Goal: Task Accomplishment & Management: Use online tool/utility

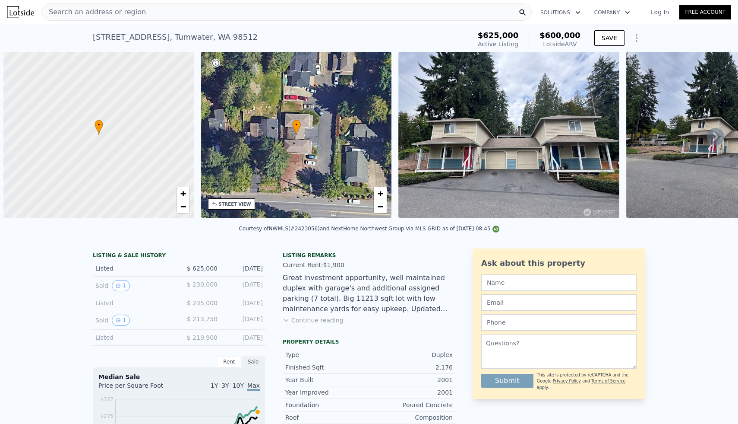
scroll to position [0, 3]
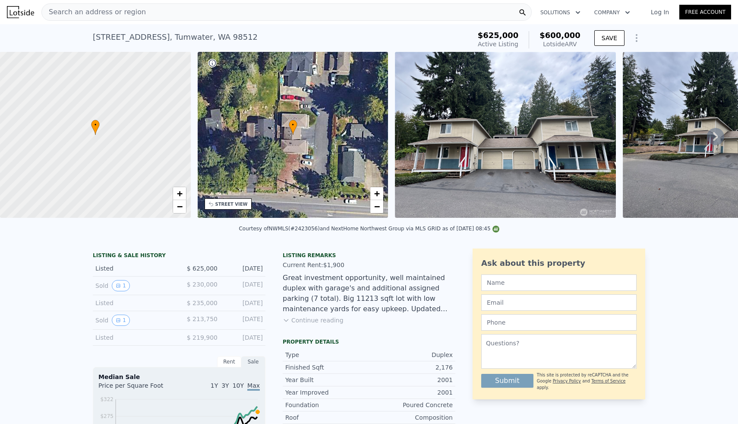
click at [254, 18] on div "Search an address or region" at bounding box center [286, 11] width 491 height 17
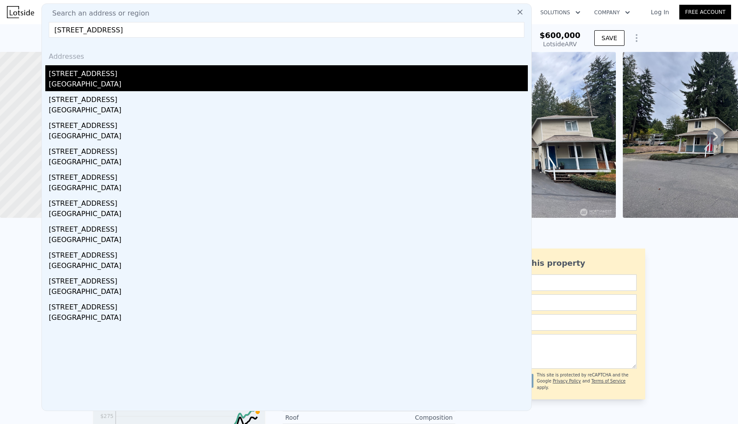
type input "[STREET_ADDRESS]"
click at [91, 76] on div "[STREET_ADDRESS]" at bounding box center [288, 72] width 479 height 14
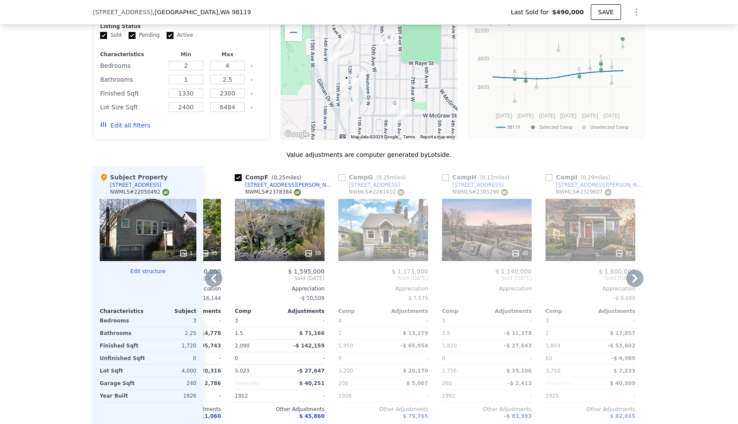
scroll to position [823, 0]
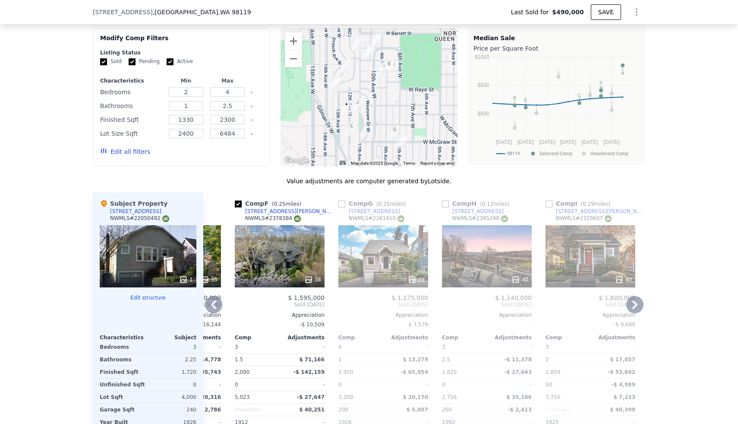
click at [513, 276] on icon at bounding box center [516, 279] width 9 height 9
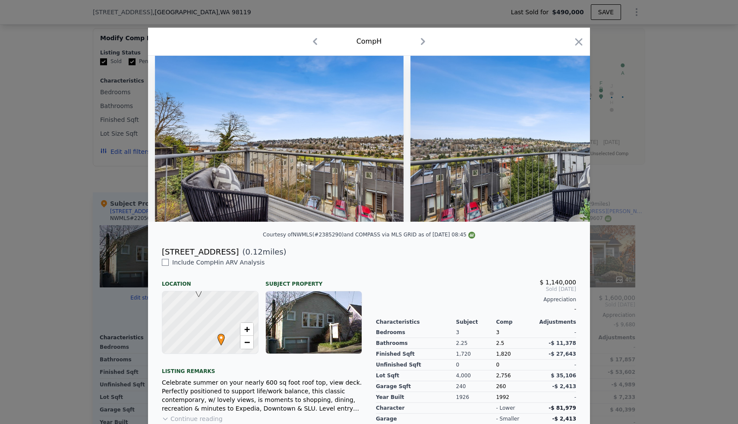
scroll to position [0, 1646]
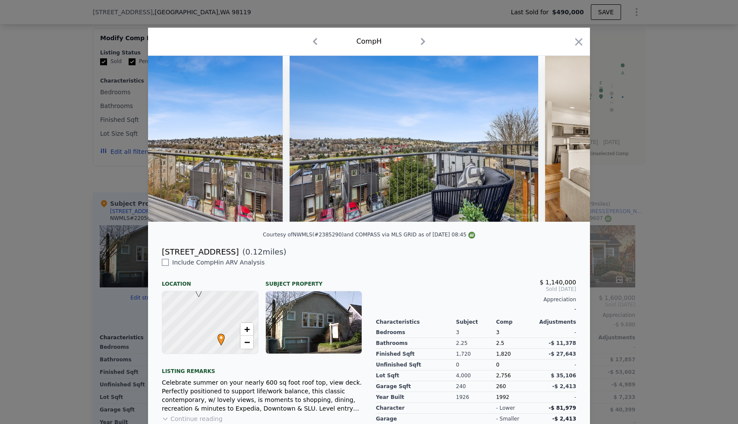
click at [649, 193] on div at bounding box center [369, 212] width 738 height 424
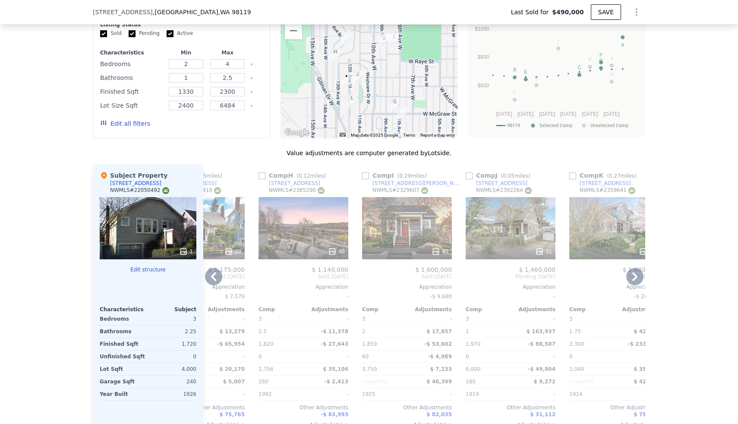
scroll to position [852, 0]
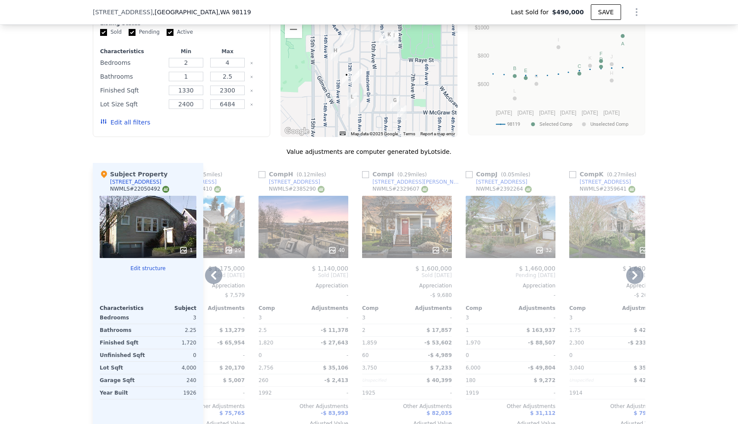
click at [541, 251] on icon at bounding box center [540, 250] width 6 height 6
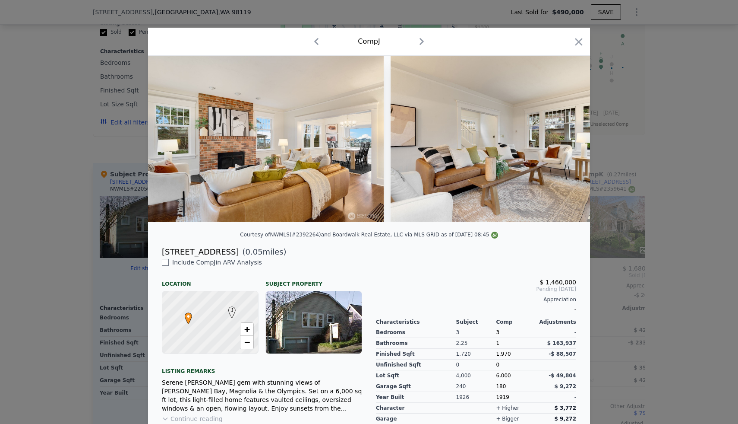
scroll to position [0, 2499]
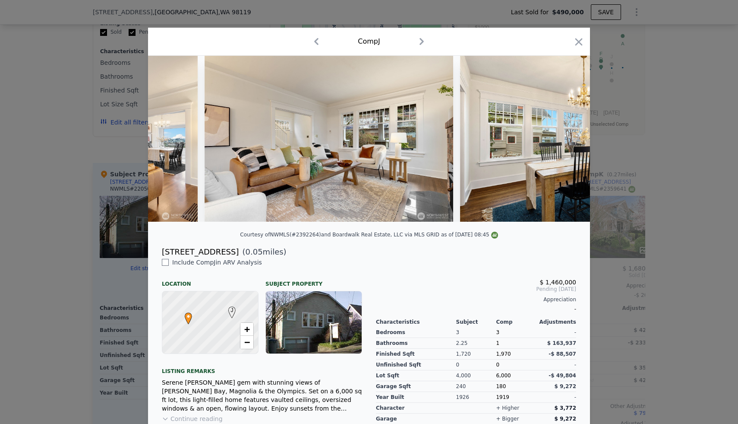
click at [649, 258] on div at bounding box center [369, 212] width 738 height 424
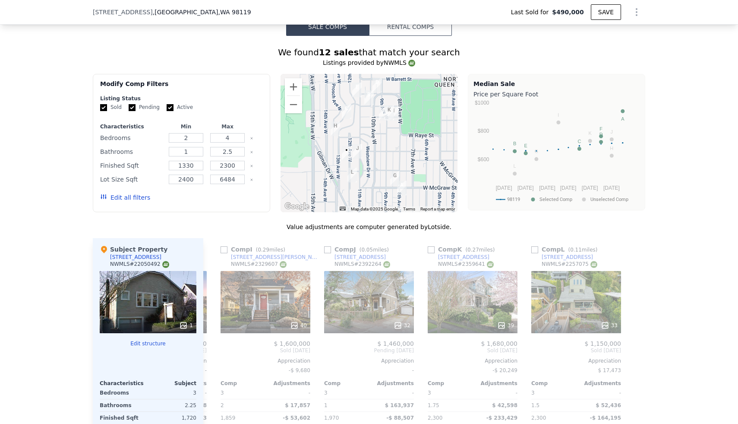
scroll to position [778, 0]
click at [297, 86] on button "Zoom in" at bounding box center [293, 86] width 17 height 17
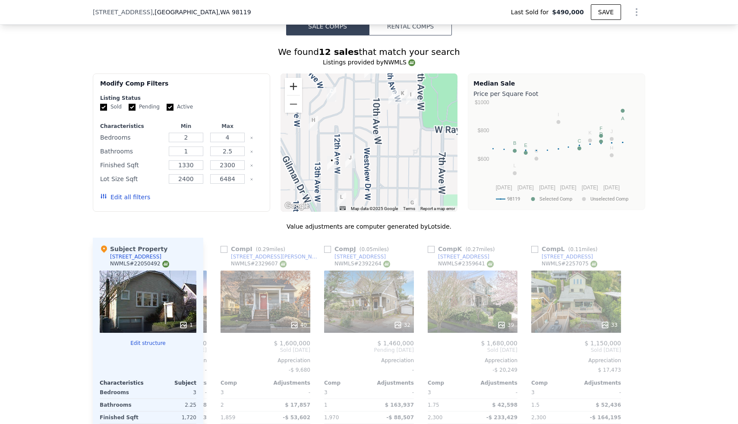
click at [297, 86] on button "Zoom in" at bounding box center [293, 86] width 17 height 17
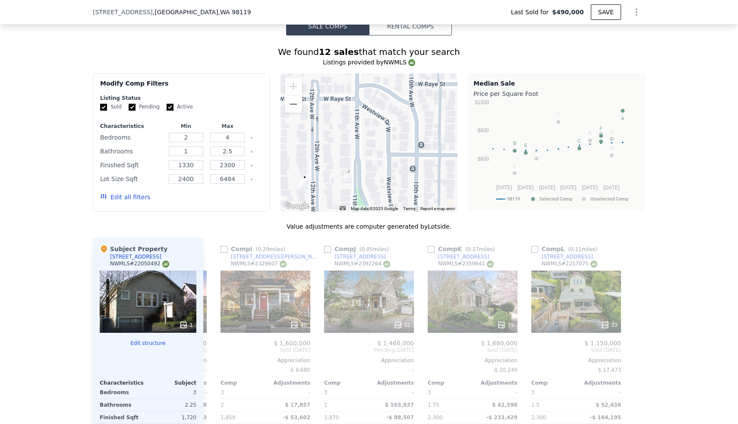
drag, startPoint x: 357, startPoint y: 182, endPoint x: 382, endPoint y: 160, distance: 33.3
click at [382, 160] on div at bounding box center [369, 142] width 177 height 138
click at [301, 110] on button "Zoom out" at bounding box center [293, 103] width 17 height 17
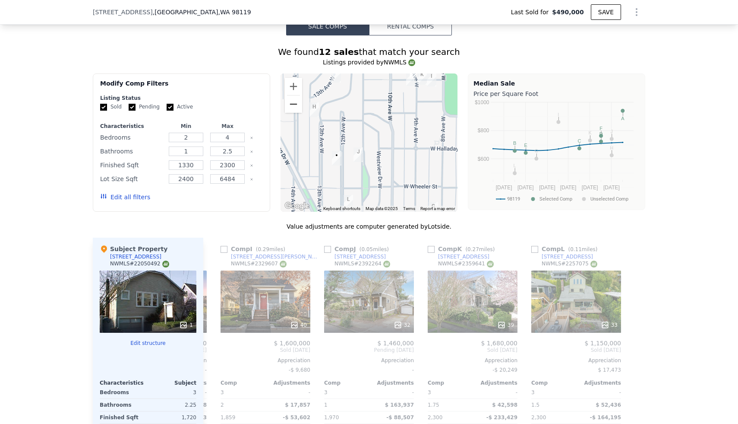
click at [301, 110] on button "Zoom out" at bounding box center [293, 103] width 17 height 17
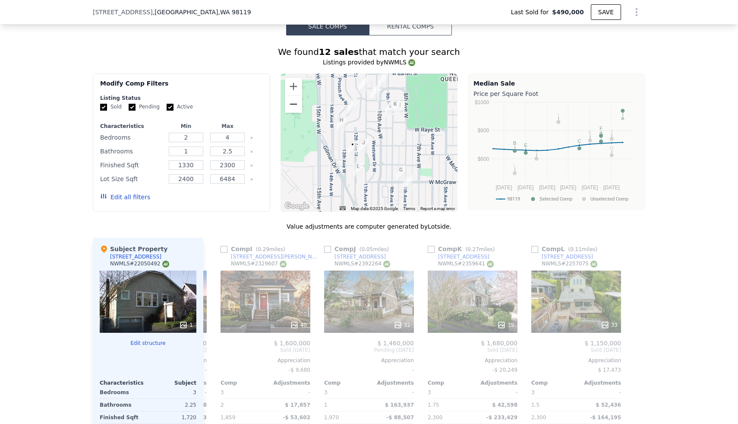
click at [301, 110] on button "Zoom out" at bounding box center [293, 103] width 17 height 17
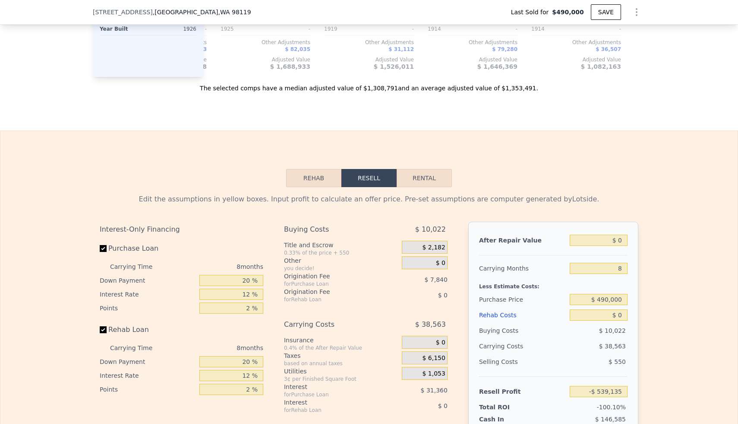
scroll to position [1222, 0]
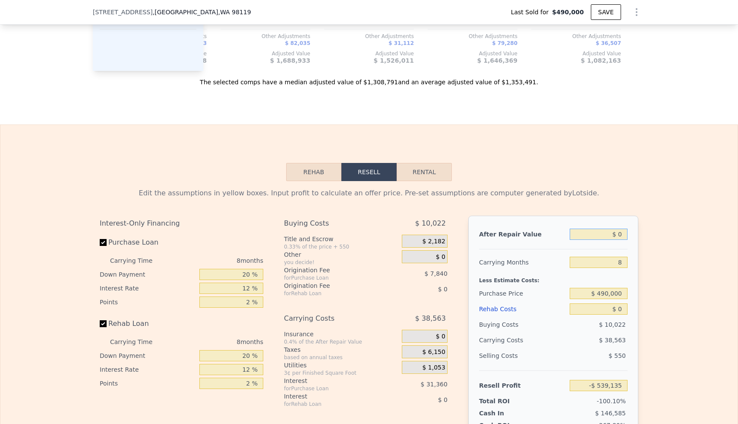
click at [619, 236] on input "$ 0" at bounding box center [599, 233] width 58 height 11
type input "$ 10"
type input "-$ 539,125"
type input "$ 130"
type input "-$ 539,013"
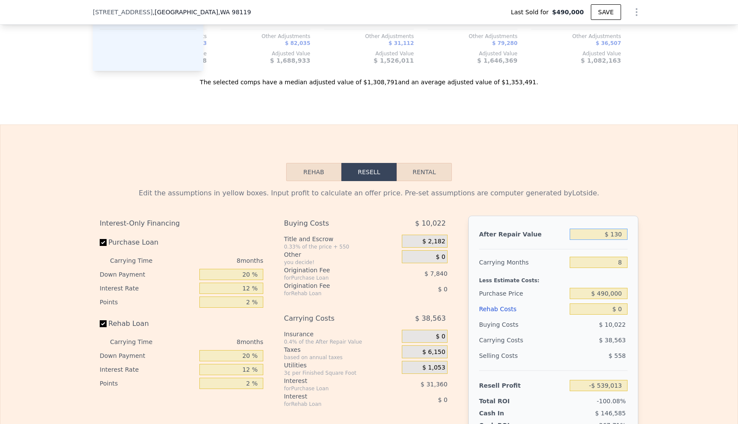
type input "$ 1,350"
type input "-$ 537,885"
type input "$ 13,500"
type input "-$ 526,632"
type input "$ 135,000"
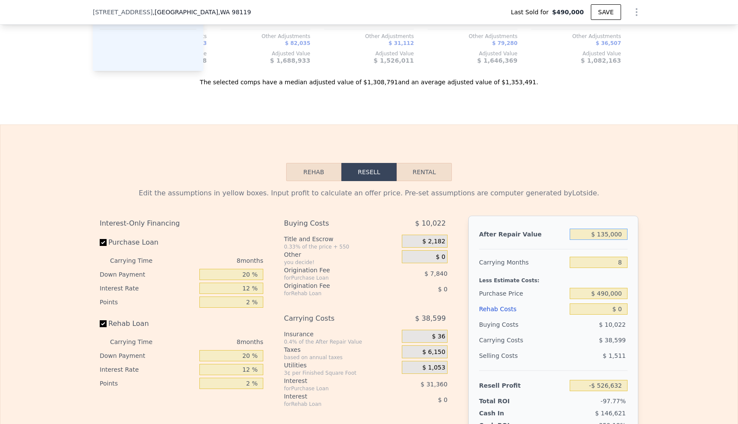
type input "-$ 414,098"
type input "$ 1,350,000"
type input "$ 711,239"
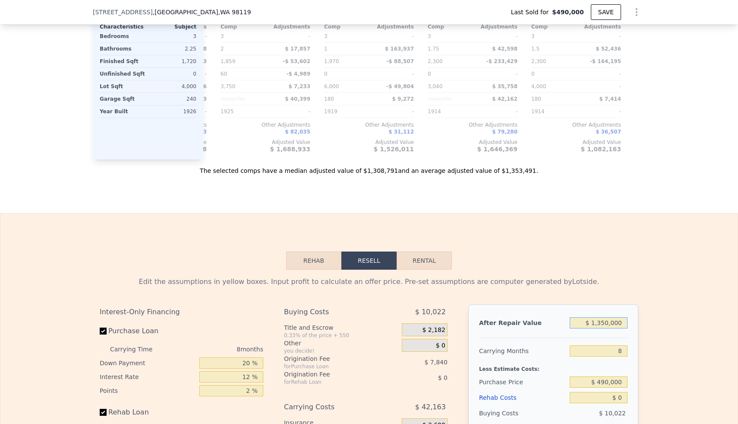
scroll to position [1138, 0]
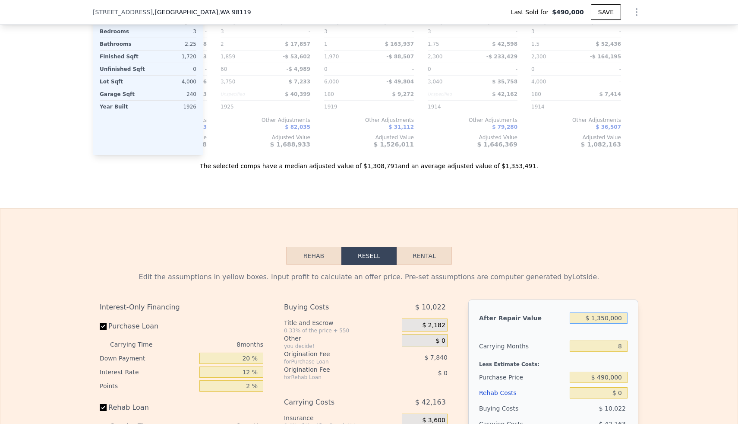
type input "$ 135,000"
type input "-$ 414,098"
type input "$ 13,500"
type input "-$ 526,632"
type input "$ 1,350"
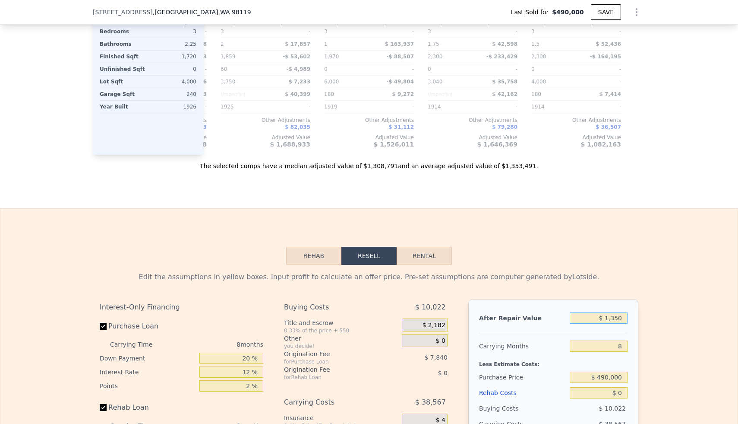
type input "-$ 537,885"
type input "$ 130"
type input "-$ 539,013"
type input "$ 1,300"
type input "-$ 537,931"
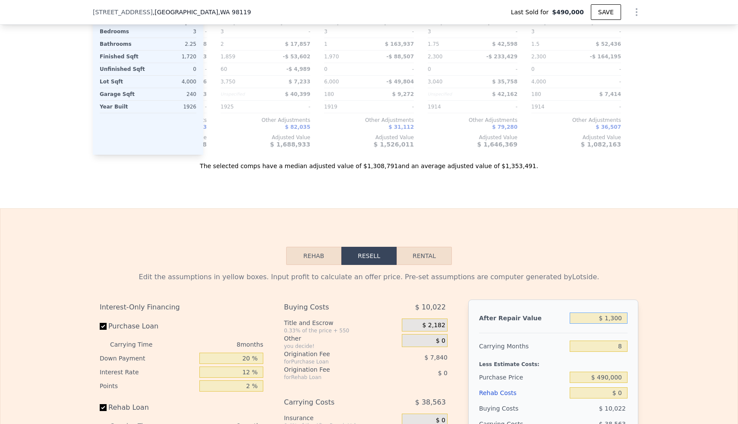
type input "$ 13,000"
type input "-$ 527,094"
type input "$ 130,000"
type input "-$ 418,729"
type input "$ 1,300,000"
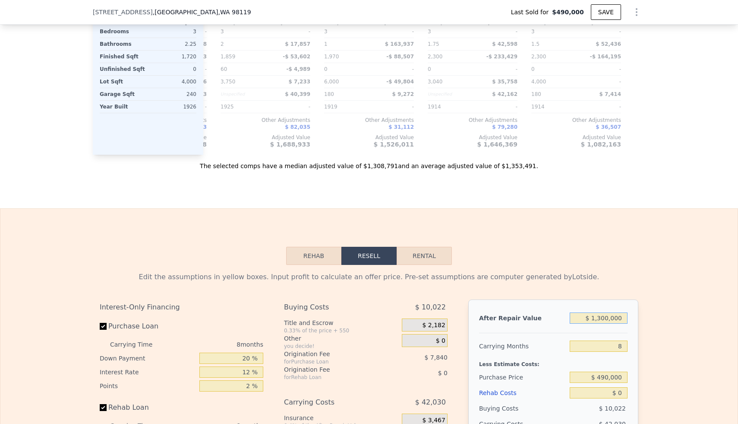
type input "$ 664,929"
type input "$ 1,300,000"
click at [659, 321] on div "Edit the assumptions in yellow boxes. Input profit to calculate an offer price.…" at bounding box center [369, 425] width 738 height 321
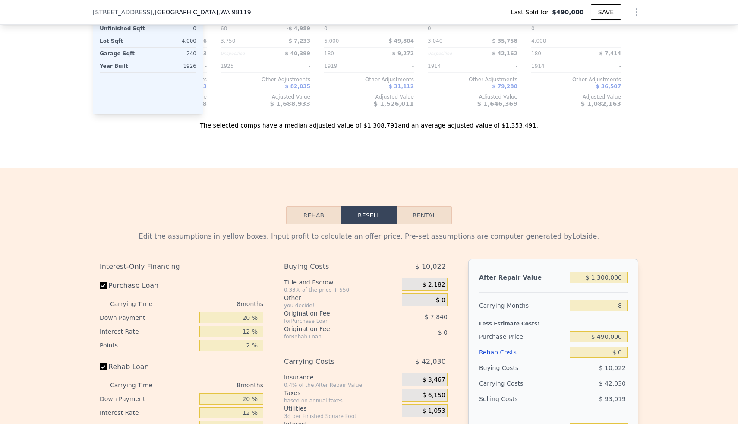
scroll to position [1189, 0]
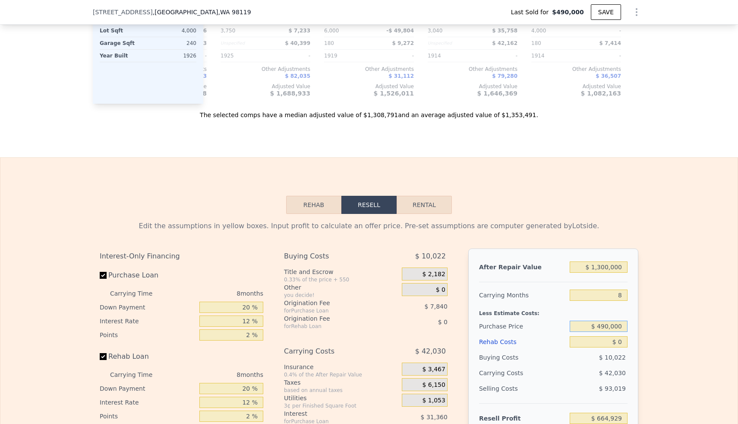
click at [616, 328] on input "$ 490,000" at bounding box center [599, 325] width 58 height 11
type input "$ 850,000"
click at [668, 294] on div "Edit the assumptions in yellow boxes. Input profit to calculate an offer price.…" at bounding box center [369, 374] width 738 height 321
type input "$ 274,930"
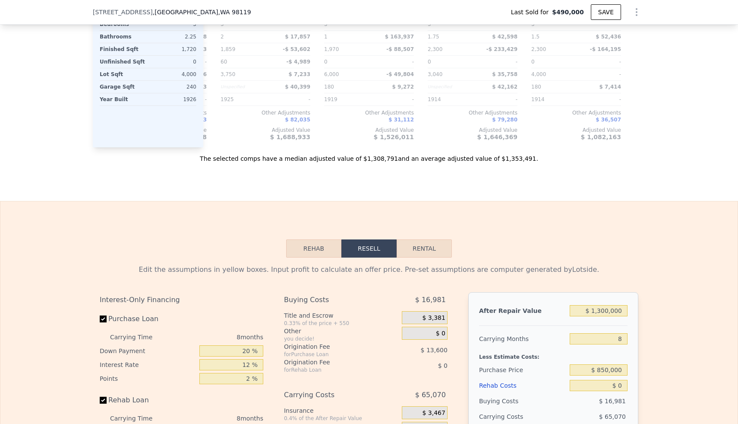
scroll to position [1213, 0]
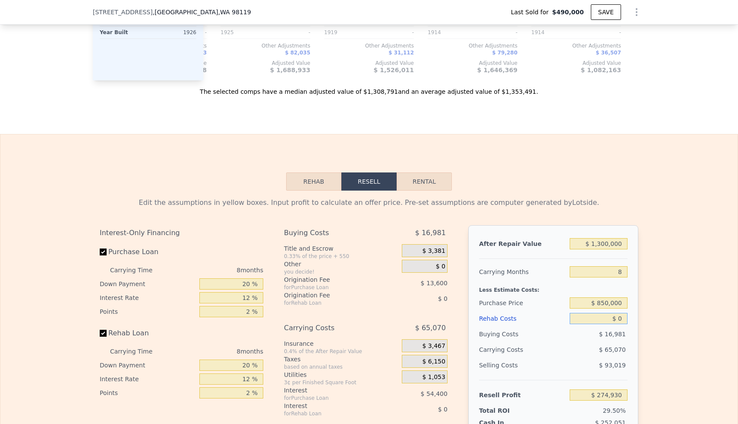
click at [618, 319] on input "$ 0" at bounding box center [599, 318] width 58 height 11
type input "$ 20"
type input "$ 274,910"
type input "$ 200"
type input "$ 274,711"
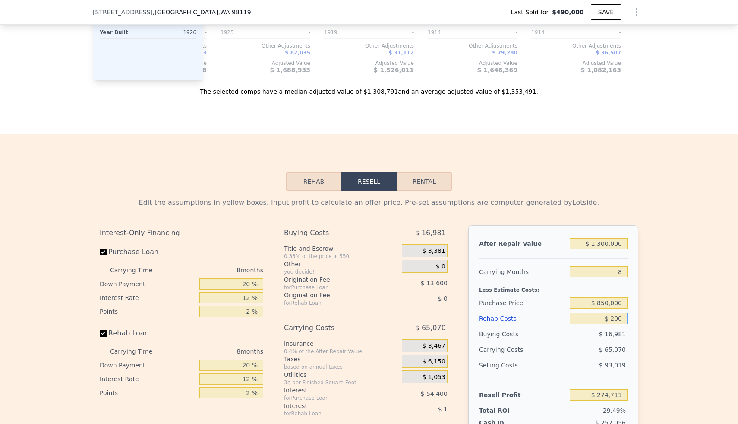
type input "$ 2,000"
type input "$ 272,770"
type input "$ 20,000"
type input "$ 253,330"
type input "$ 200,000"
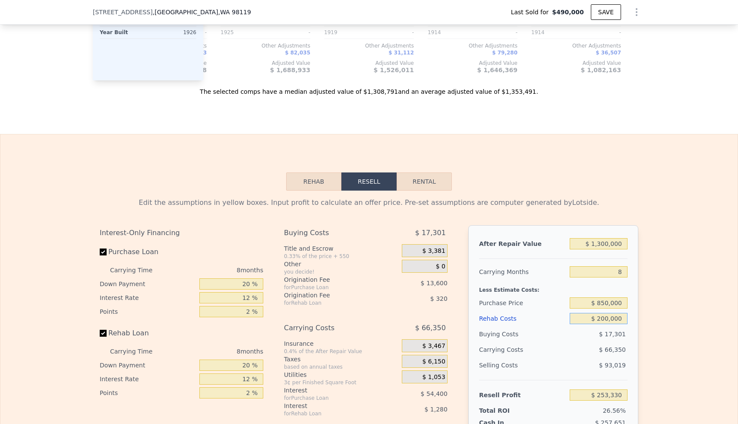
type input "$ 58,930"
type input "$ 200,000"
click at [669, 328] on div "Edit the assumptions in yellow boxes. Input profit to calculate an offer price.…" at bounding box center [369, 350] width 738 height 321
click at [619, 302] on input "$ 850,000" at bounding box center [599, 302] width 58 height 11
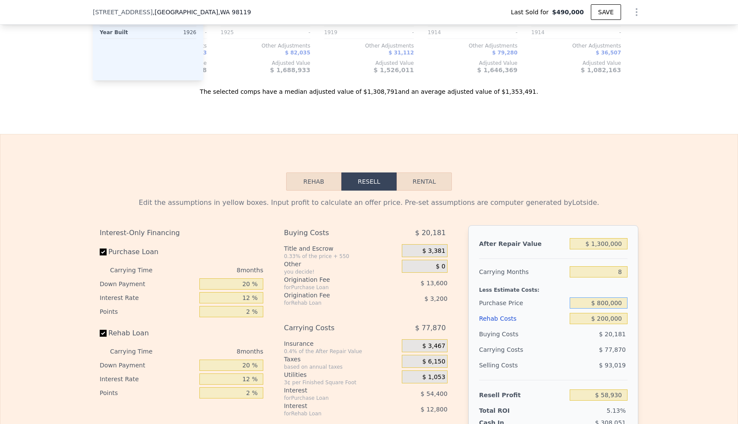
type input "$ 800,000"
click at [661, 302] on div "Edit the assumptions in yellow boxes. Input profit to calculate an offer price.…" at bounding box center [369, 350] width 738 height 321
type input "$ 113,097"
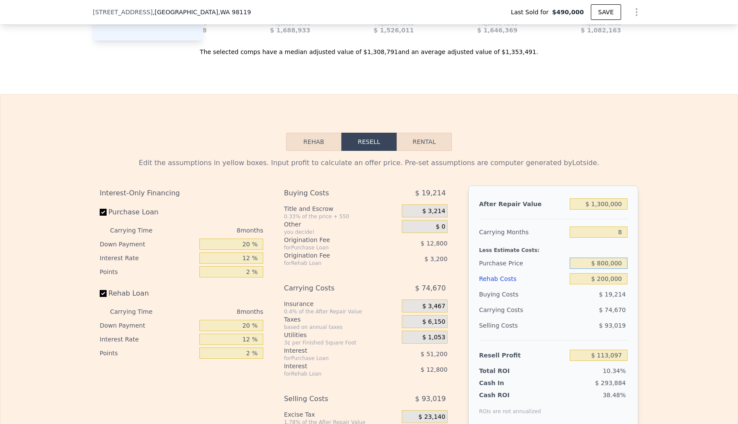
click at [613, 265] on input "$ 800,000" at bounding box center [599, 262] width 58 height 11
type input "$ 750,000"
click at [673, 276] on div "Edit the assumptions in yellow boxes. Input profit to calculate an offer price.…" at bounding box center [369, 311] width 738 height 321
type input "$ 167,263"
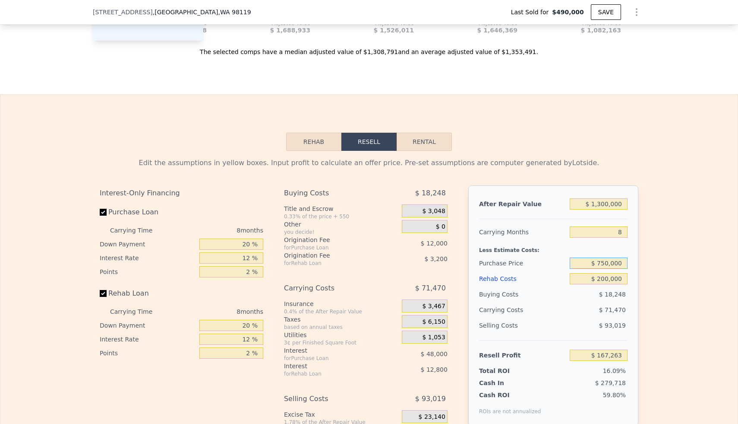
click at [615, 263] on input "$ 750,000" at bounding box center [599, 262] width 58 height 11
type input "$ 780,000"
click at [674, 260] on div "Edit the assumptions in yellow boxes. Input profit to calculate an offer price.…" at bounding box center [369, 311] width 738 height 321
type input "$ 134,764"
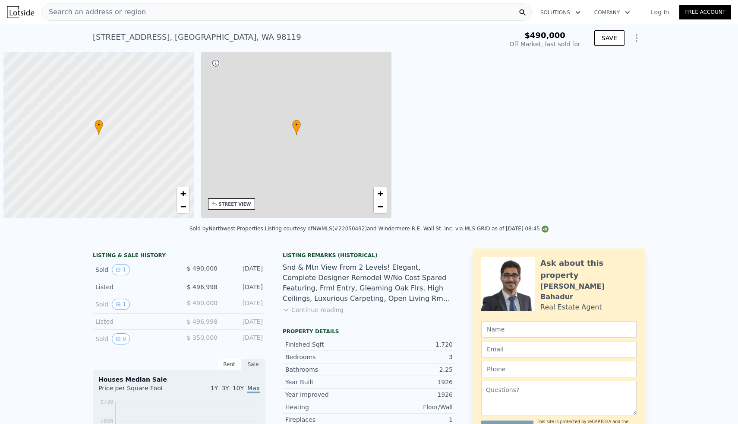
scroll to position [0, 3]
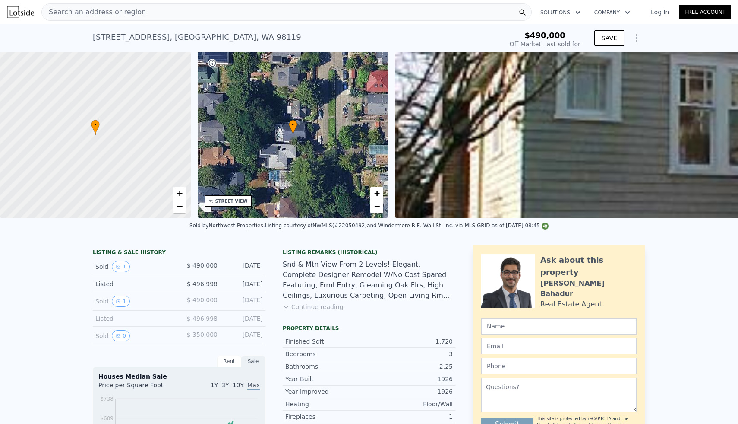
click at [265, 12] on div "Search an address or region" at bounding box center [286, 11] width 491 height 17
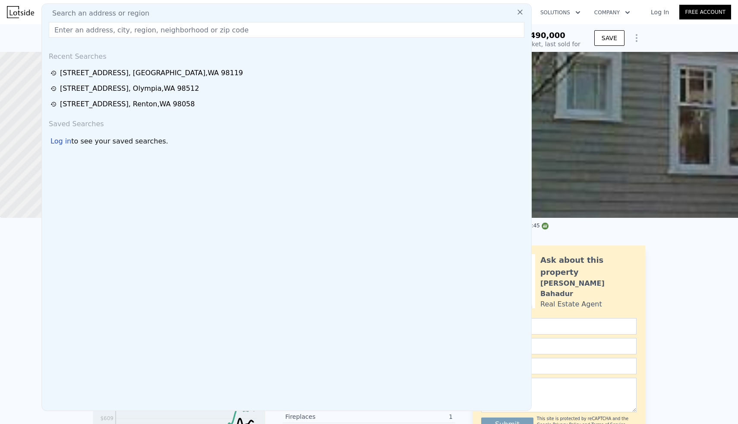
type input "[STREET_ADDRESS]"
type input "$ 1,355,000"
type input "$ 715,871"
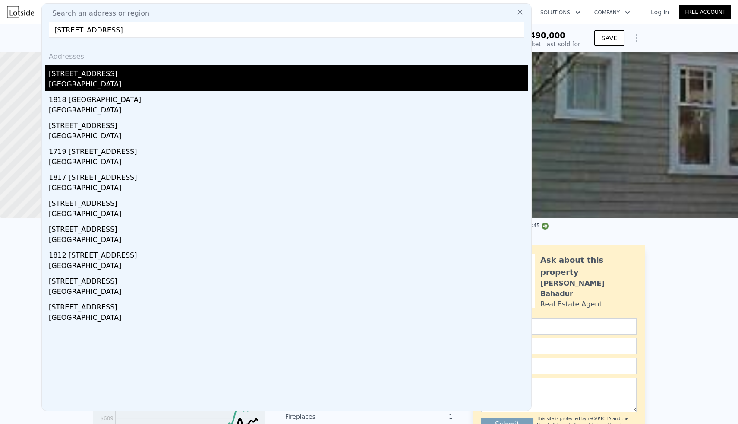
type input "1810 193rd Ave SW, Lakebay, WA 98349"
click at [92, 77] on div "1810 193rd Ave SW" at bounding box center [288, 72] width 479 height 14
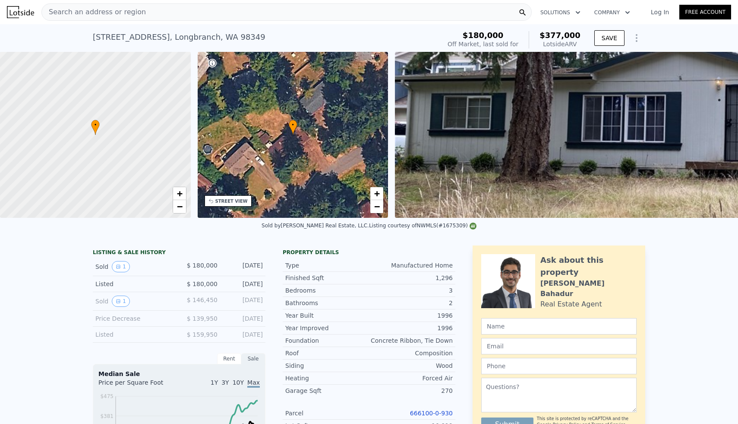
click at [216, 11] on div "Search an address or region" at bounding box center [286, 11] width 491 height 17
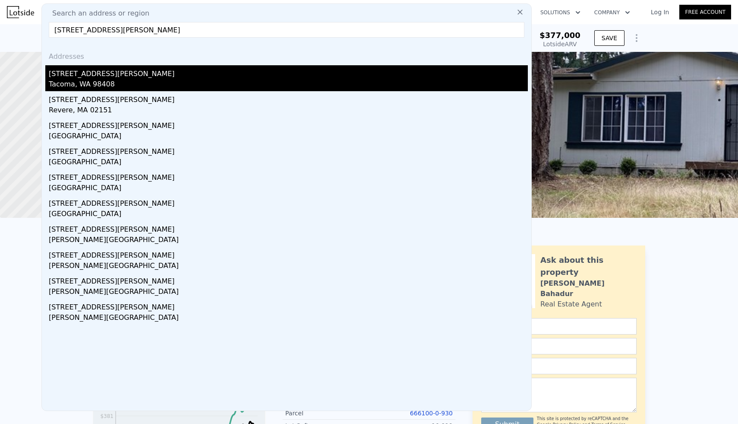
type input "5118 Cushman Ave"
click at [99, 80] on div "Tacoma, WA 98408" at bounding box center [288, 85] width 479 height 12
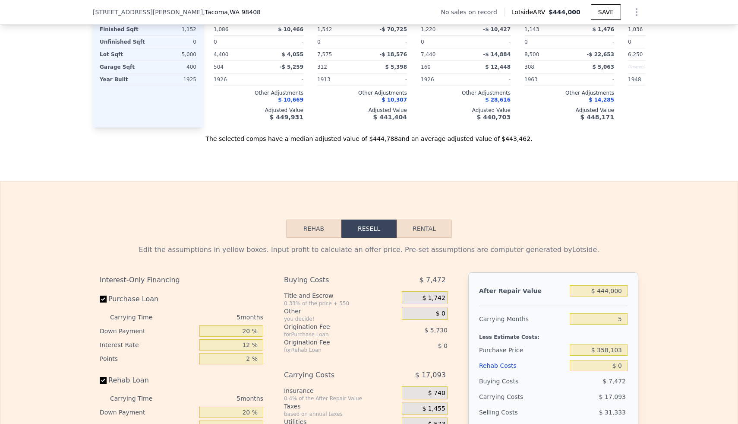
scroll to position [1133, 0]
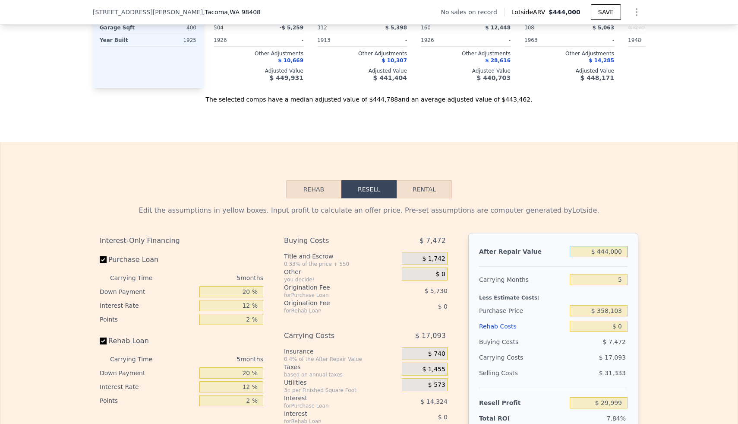
click at [605, 250] on input "$ 444,000" at bounding box center [599, 251] width 58 height 11
type input "$ 4"
type input "-$ 382,474"
type input "$ 43"
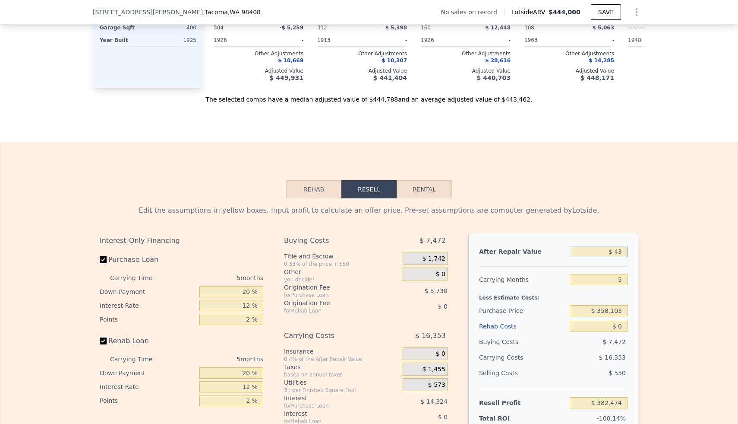
type input "-$ 382,438"
type input "$ 430"
type input "-$ 382,079"
type input "$ 4,300"
type input "-$ 378,484"
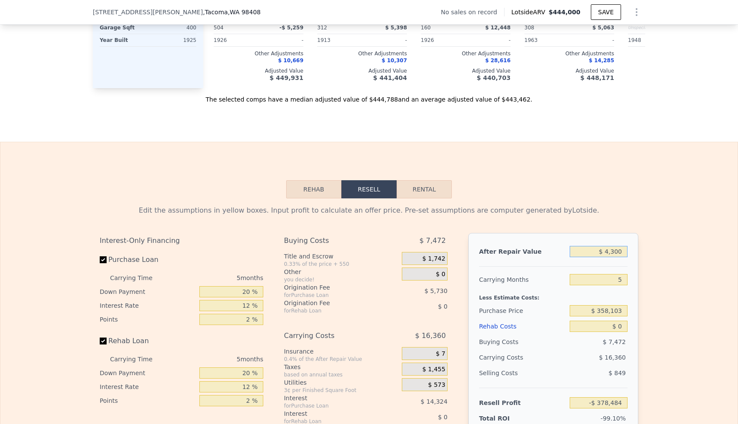
type input "$ 43,000"
type input "-$ 342,531"
type input "$ 430,000"
type input "$ 16,993"
type input "$ 430,000"
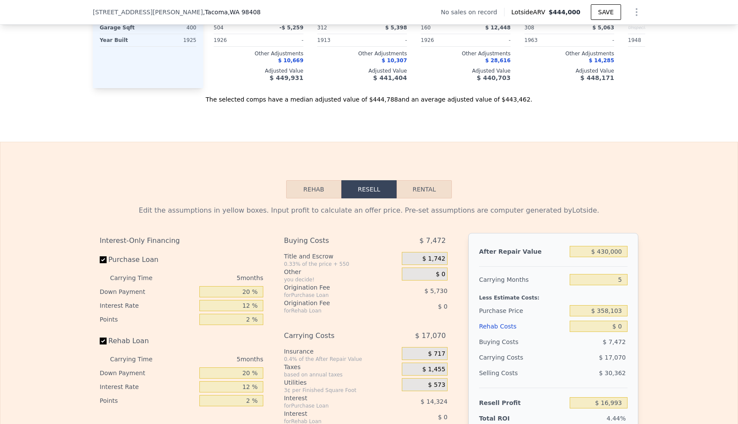
click at [664, 274] on div "Edit the assumptions in yellow boxes. Input profit to calculate an offer price.…" at bounding box center [369, 358] width 738 height 321
click at [610, 310] on input "$ 358,103" at bounding box center [599, 310] width 58 height 11
type input "$ 250,000"
click at [707, 299] on div "Edit the assumptions in yellow boxes. Input profit to calculate an offer price.…" at bounding box center [369, 358] width 738 height 321
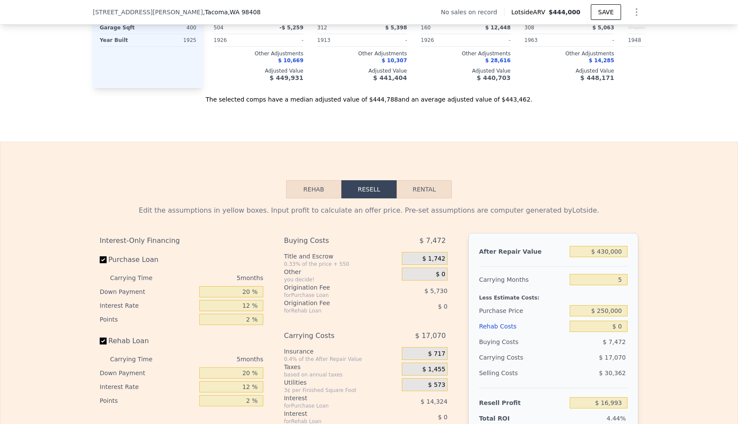
type input "$ 131,510"
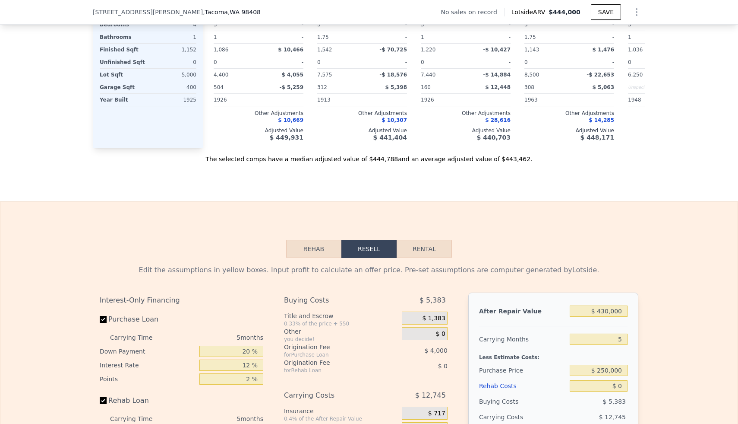
scroll to position [1089, 0]
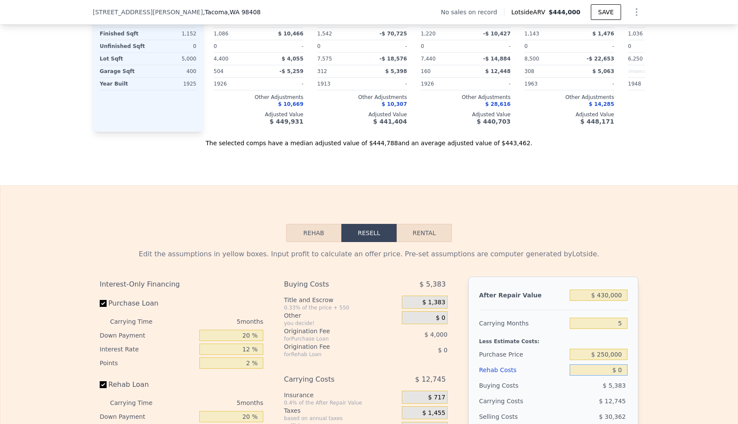
click at [618, 370] on input "$ 0" at bounding box center [599, 369] width 58 height 11
type input "$ 1,220"
type input "$ 130,220"
type input "$ 120"
type input "$ 131,383"
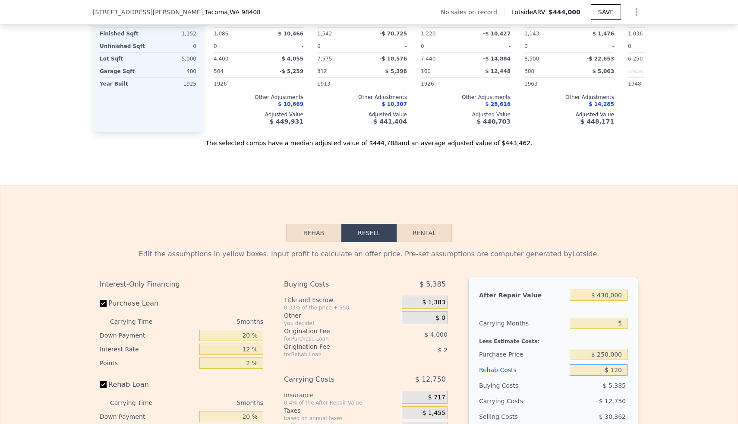
type input "$ 1,200"
type input "$ 130,241"
type input "$ 120"
type input "$ 131,383"
type input "$ 1,250"
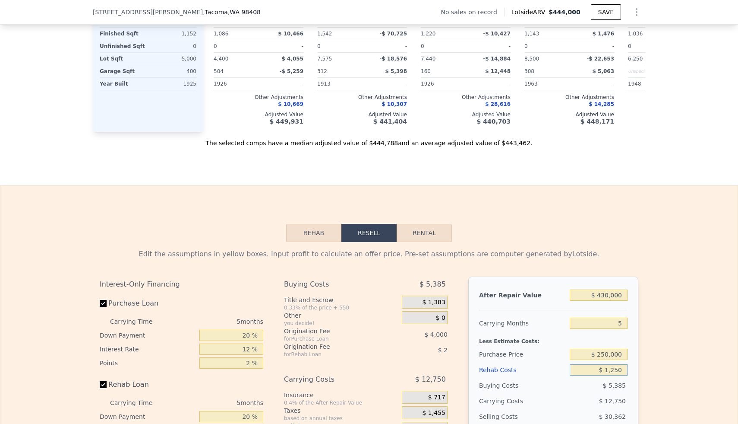
type input "$ 130,190"
type input "$ 12,500"
type input "$ 118,310"
type input "$ 125,000"
type input "-$ 490"
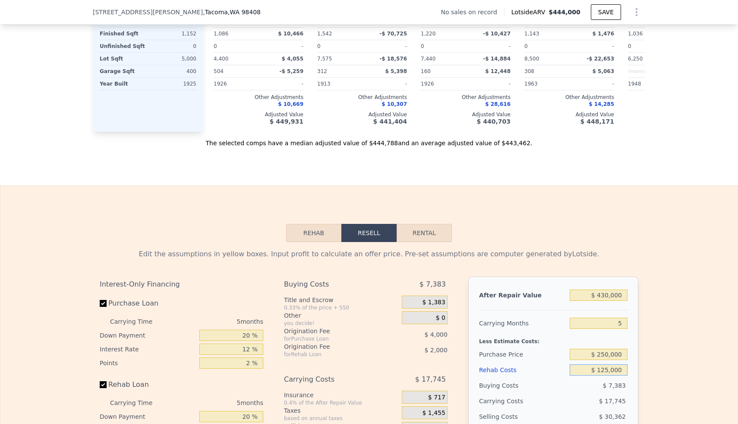
type input "$ 125,000"
click at [660, 378] on div "Edit the assumptions in yellow boxes. Input profit to calculate an offer price.…" at bounding box center [369, 402] width 738 height 321
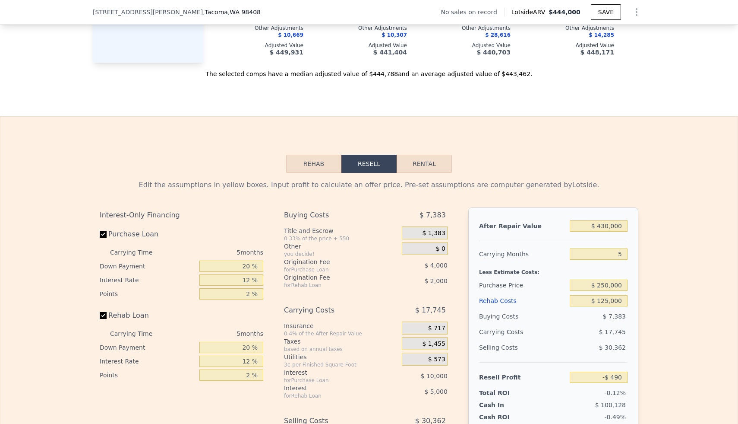
scroll to position [1184, 0]
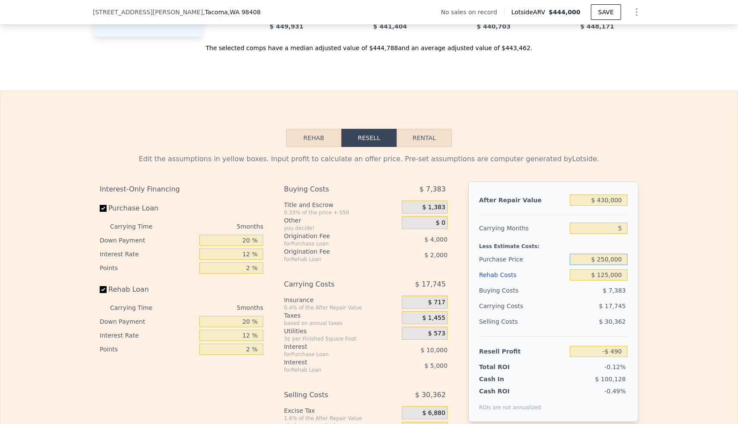
click at [614, 259] on input "$ 250,000" at bounding box center [599, 258] width 58 height 11
type input "$ 200,000"
click at [639, 259] on div "Edit the assumptions in yellow boxes. Input profit to calculate an offer price.…" at bounding box center [369, 307] width 553 height 321
type input "$ 52,477"
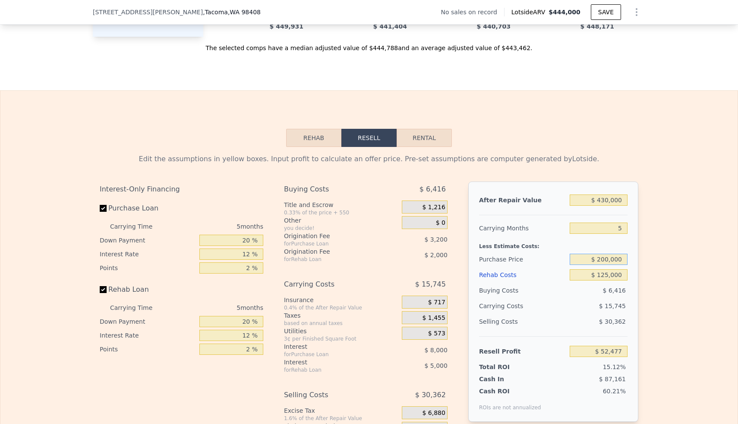
click at [612, 258] on input "$ 200,000" at bounding box center [599, 258] width 58 height 11
type input "$ 220,000"
click at [687, 277] on div "Edit the assumptions in yellow boxes. Input profit to calculate an offer price.…" at bounding box center [369, 307] width 738 height 321
type input "$ 31,290"
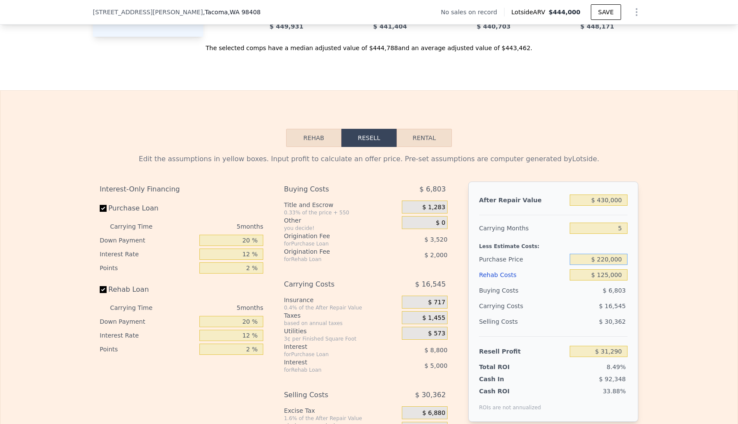
click at [614, 261] on input "$ 220,000" at bounding box center [599, 258] width 58 height 11
type input "$ 200,000"
click at [652, 262] on div "Edit the assumptions in yellow boxes. Input profit to calculate an offer price.…" at bounding box center [369, 307] width 738 height 321
type input "$ 52,477"
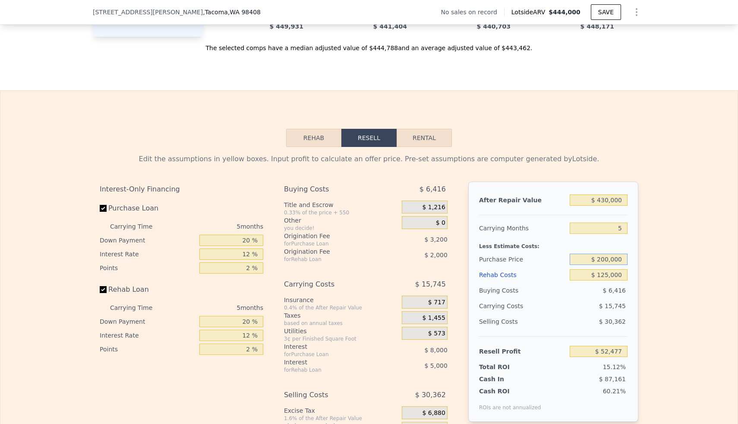
click at [610, 258] on input "$ 200,000" at bounding box center [599, 258] width 58 height 11
type input "$ 215,000"
click at [646, 265] on div "Edit the assumptions in yellow boxes. Input profit to calculate an offer price.…" at bounding box center [369, 307] width 738 height 321
type input "$ 36,587"
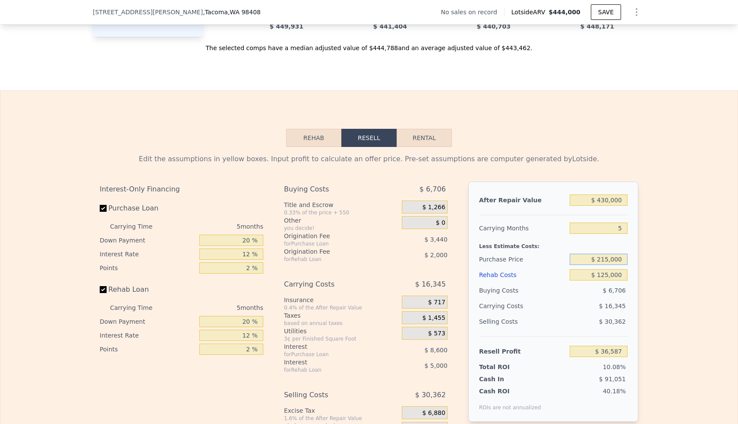
click at [614, 260] on input "$ 215,000" at bounding box center [599, 258] width 58 height 11
type input "$ 210,000"
click at [655, 262] on div "Edit the assumptions in yellow boxes. Input profit to calculate an offer price.…" at bounding box center [369, 307] width 738 height 321
type input "$ 41,884"
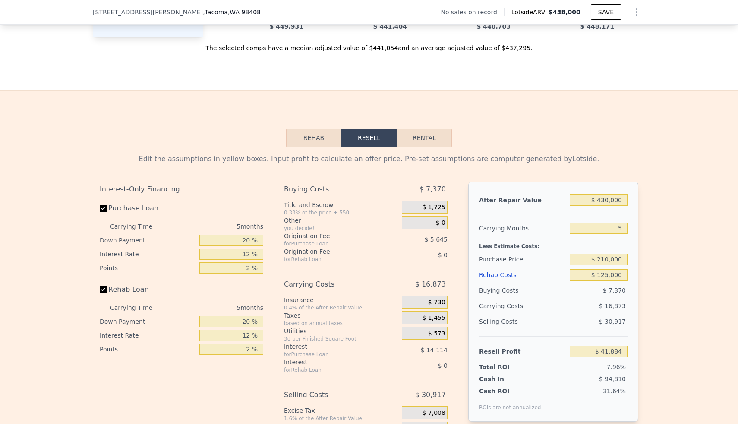
checkbox input "true"
type input "$ 438,000"
type input "$ 0"
type input "$ 29,999"
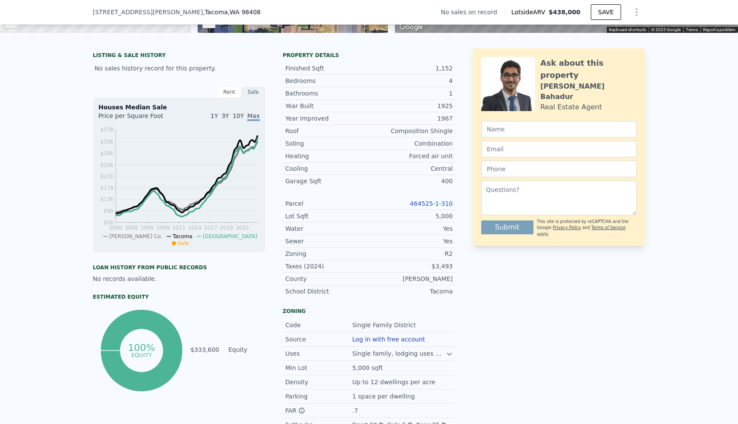
scroll to position [0, 0]
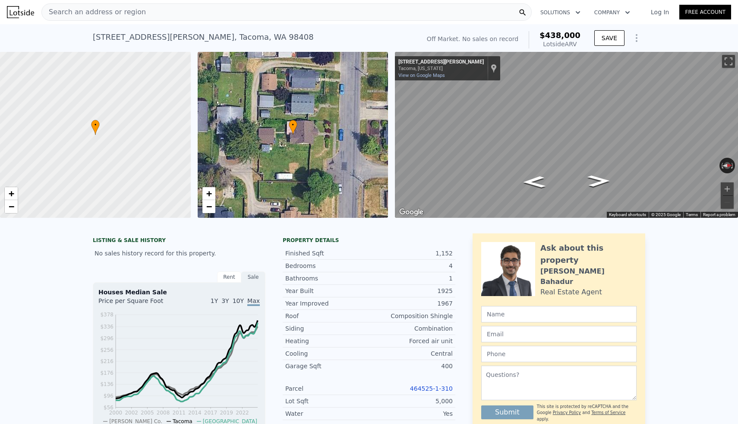
click at [236, 13] on div "Search an address or region" at bounding box center [286, 11] width 491 height 17
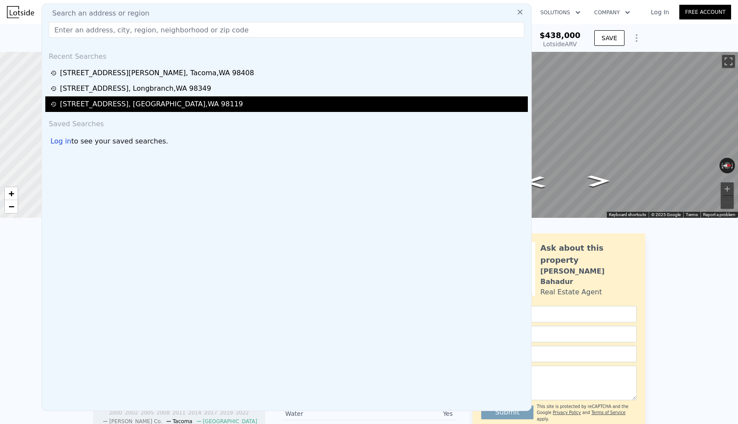
click at [162, 104] on div "2525 12th Ave W , Seattle , WA 98119" at bounding box center [151, 104] width 183 height 10
type input "4"
type input "2.5"
type input "1330"
type input "2300"
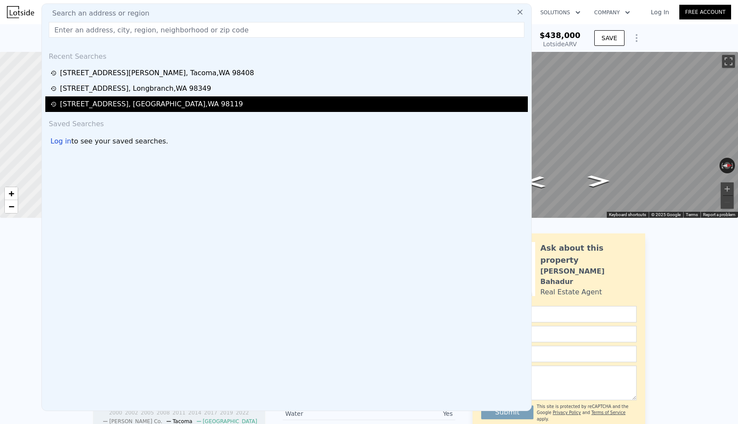
type input "2400"
type input "6484"
type input "$ 1,355,000"
type input "8"
type input "$ 715,871"
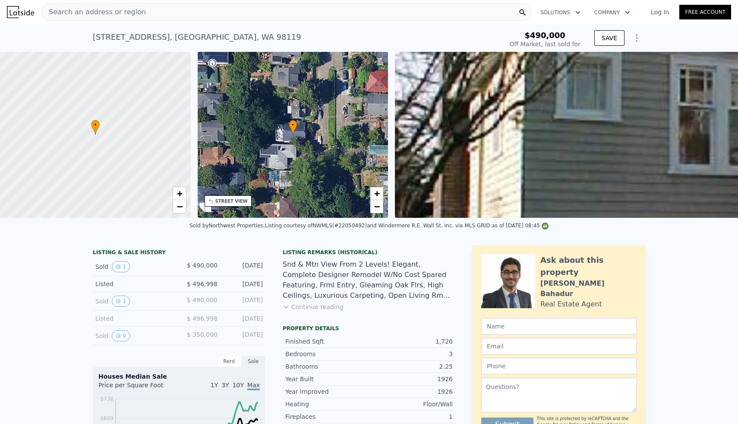
click at [230, 16] on div "Search an address or region" at bounding box center [286, 11] width 491 height 17
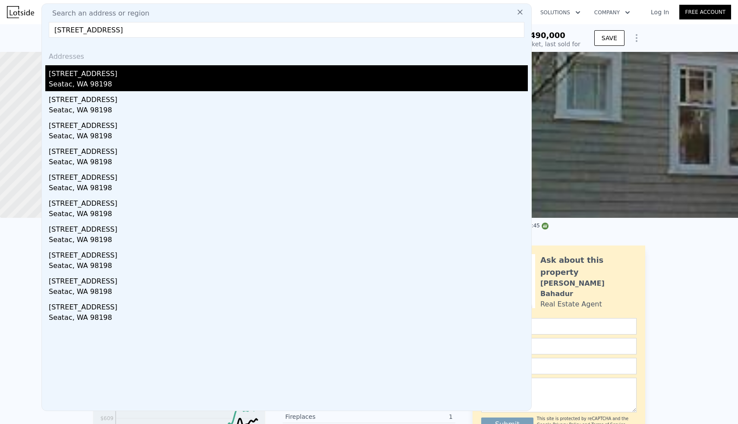
type input "20112 15th Ave S, Seatac, WA 98198"
click at [103, 80] on div "Seatac, WA 98198" at bounding box center [288, 85] width 479 height 12
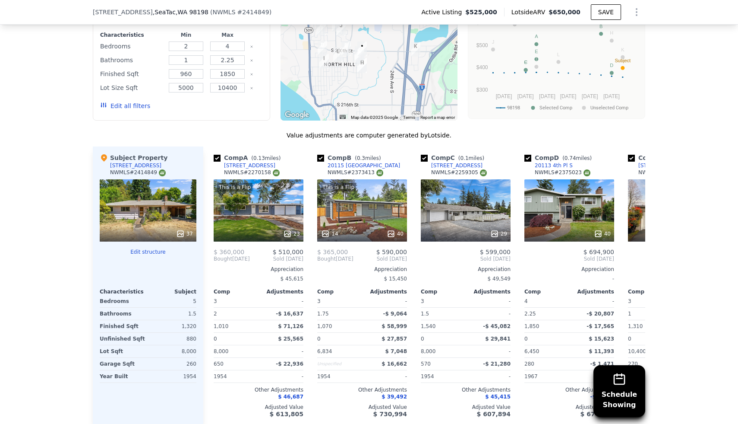
scroll to position [765, 0]
